Goal: Communication & Community: Share content

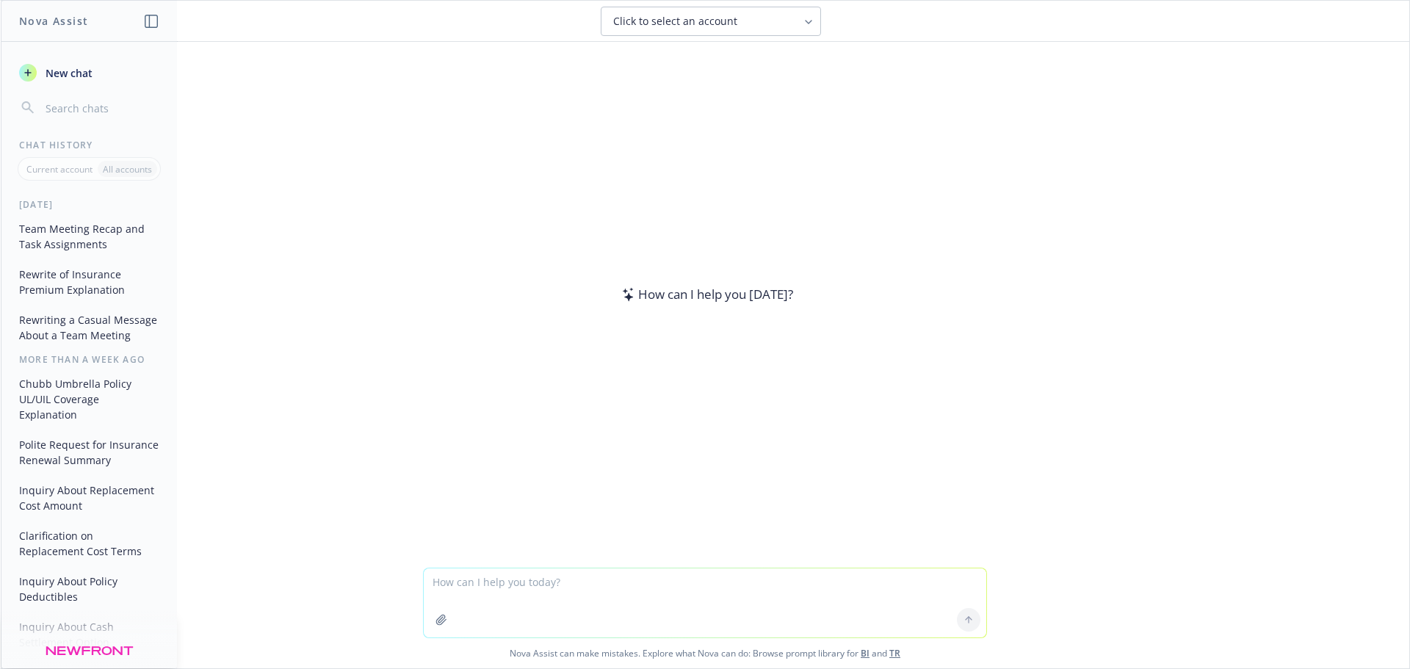
click at [677, 582] on textarea at bounding box center [705, 602] width 563 height 69
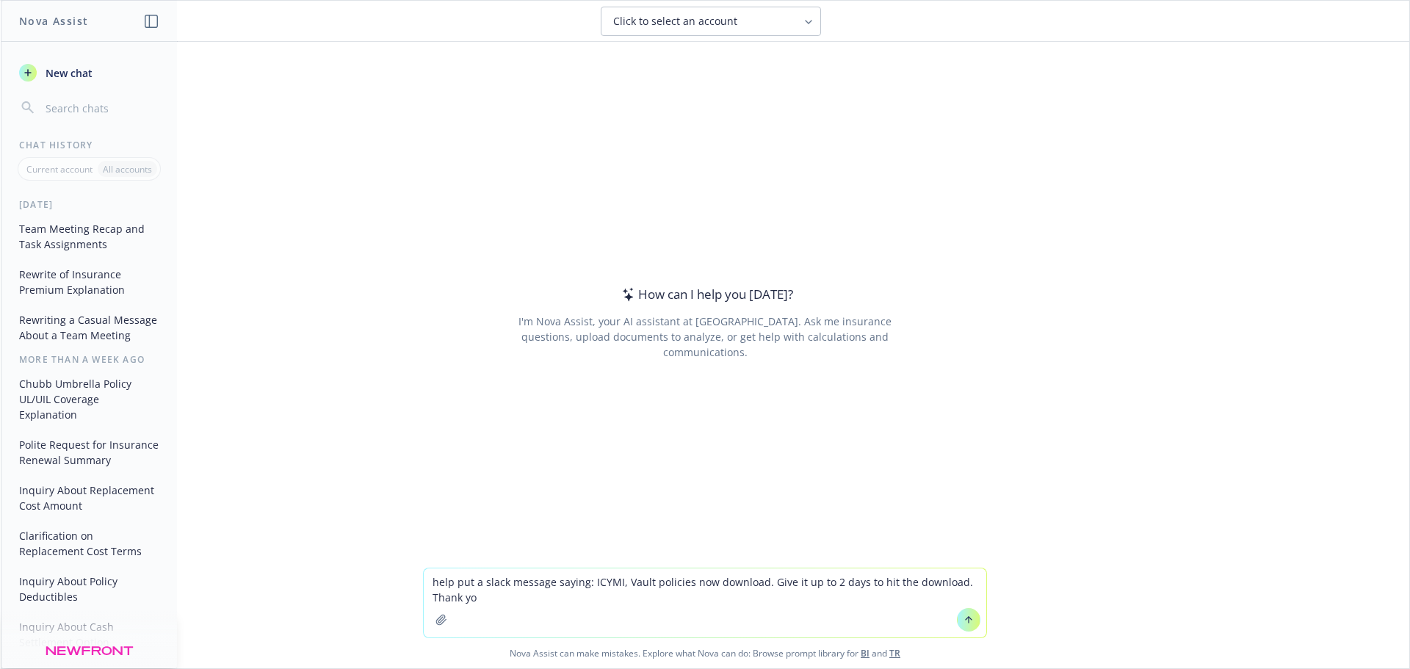
type textarea "help put a slack message saying: ICYMI, Vault policies now download. Give it up…"
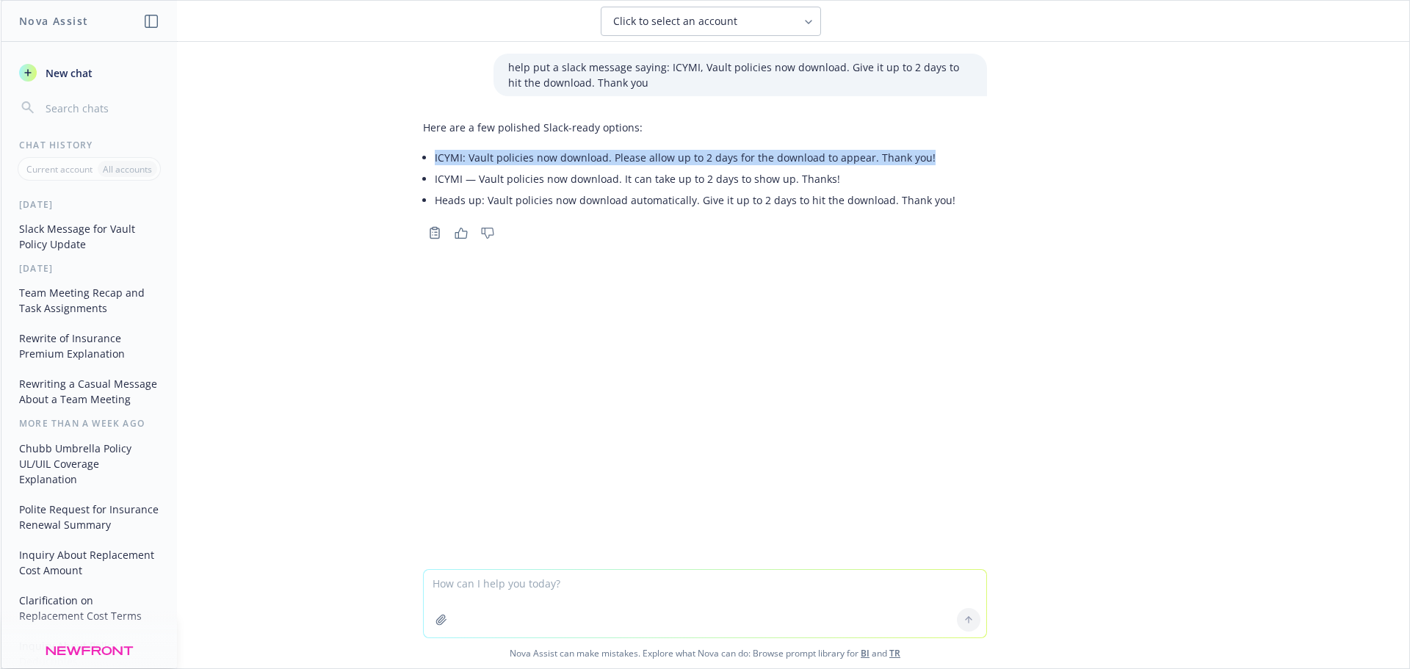
drag, startPoint x: 939, startPoint y: 160, endPoint x: 430, endPoint y: 162, distance: 509.7
click at [430, 162] on div "Here are a few polished Slack-ready options: ICYMI: Vault policies now download…" at bounding box center [705, 165] width 564 height 103
copy li "ICYMI: Vault policies now download. Please allow up to 2 days for the download …"
